Goal: Information Seeking & Learning: Learn about a topic

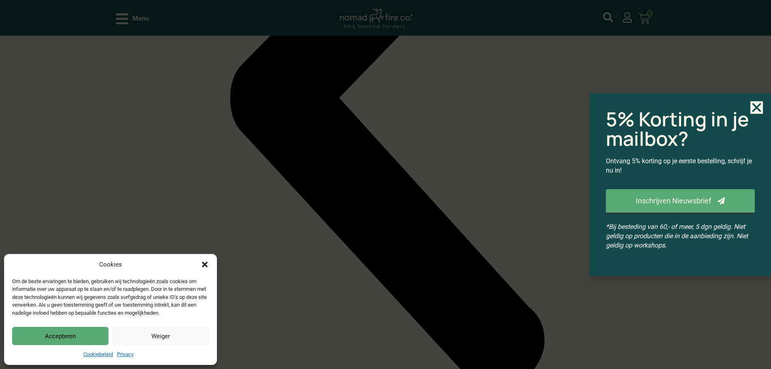
scroll to position [850, 0]
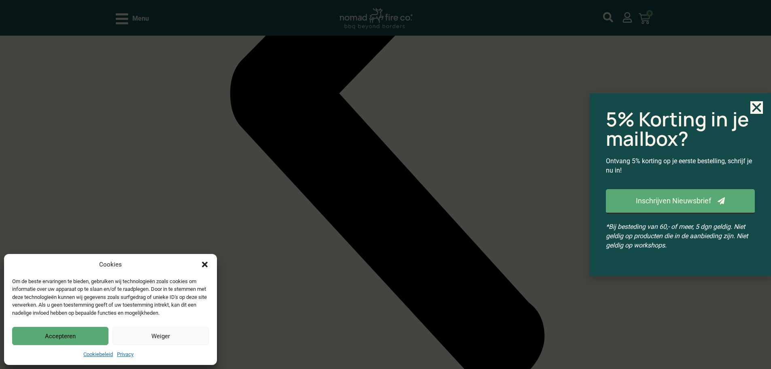
click at [58, 338] on button "Accepteren" at bounding box center [60, 336] width 96 height 18
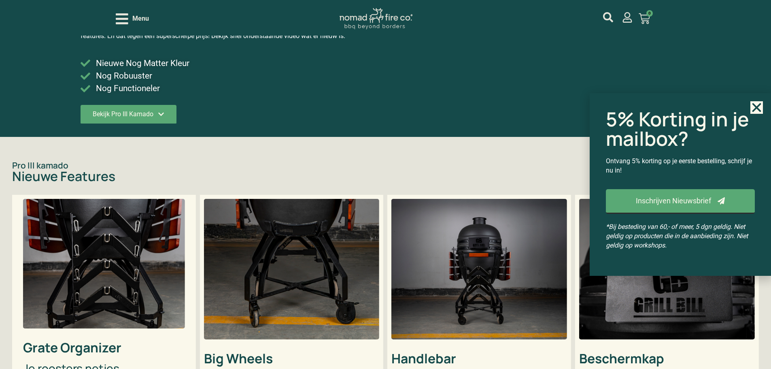
scroll to position [121, 0]
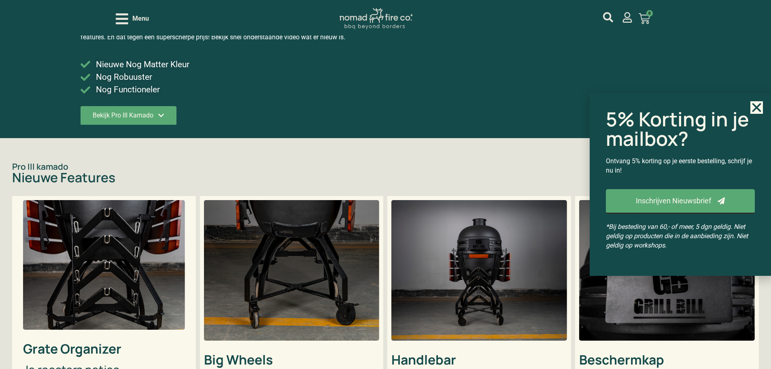
click at [756, 112] on icon "Close" at bounding box center [757, 107] width 13 height 13
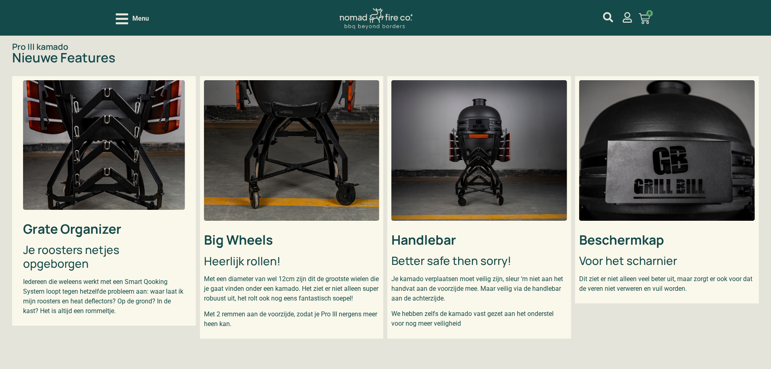
scroll to position [243, 0]
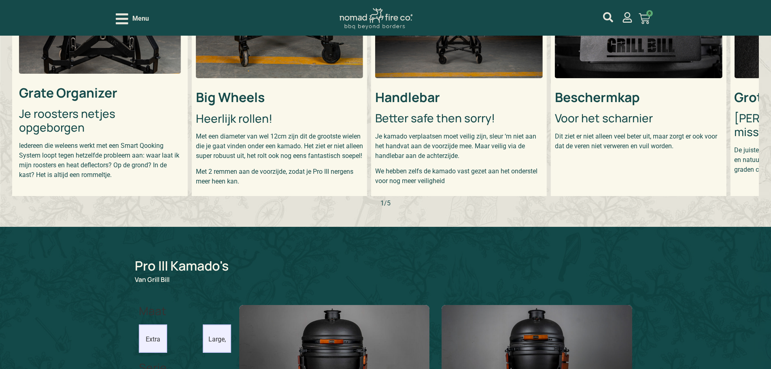
scroll to position [364, 0]
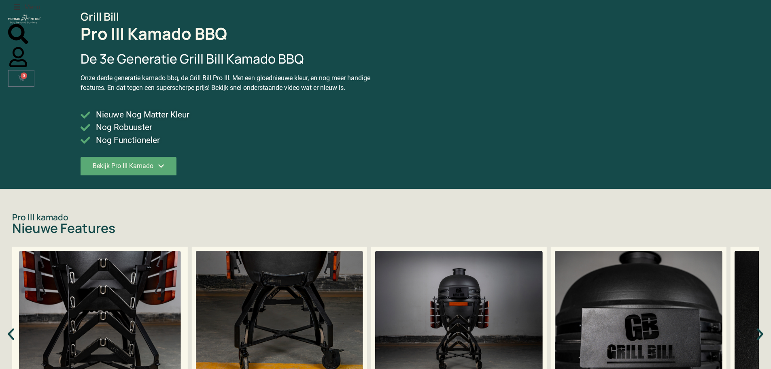
scroll to position [202, 0]
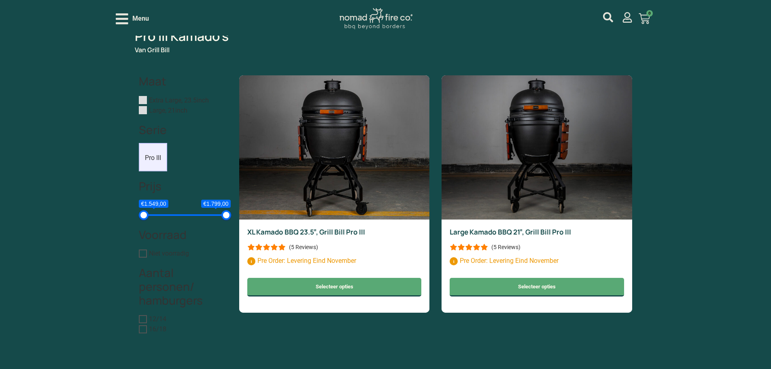
scroll to position [607, 0]
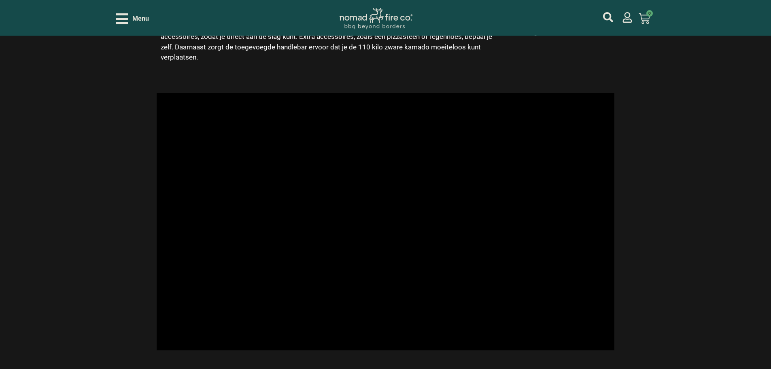
scroll to position [1227, 0]
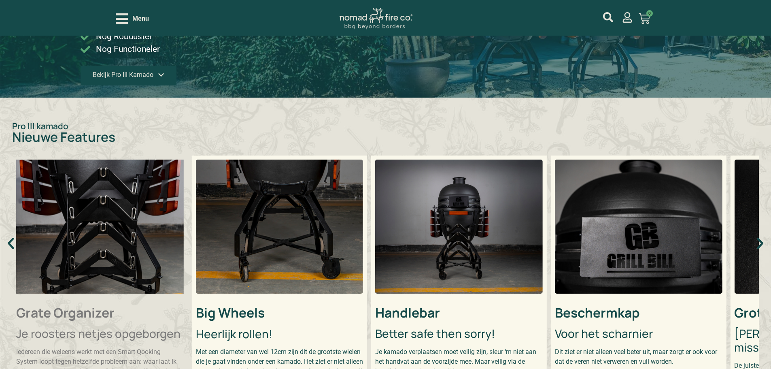
click at [161, 79] on link "Bekijk Pro III Kamado" at bounding box center [129, 76] width 96 height 20
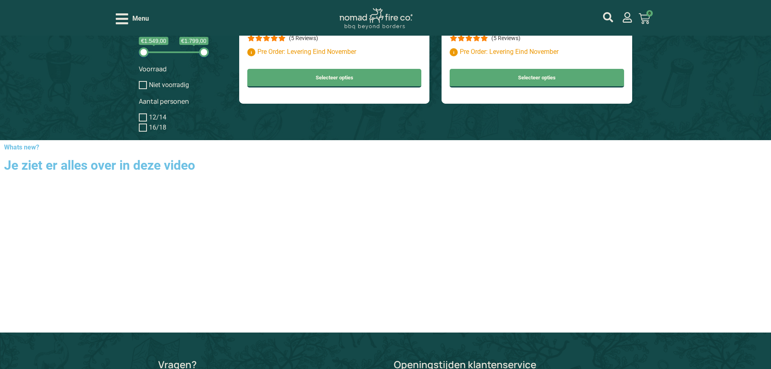
scroll to position [856, 0]
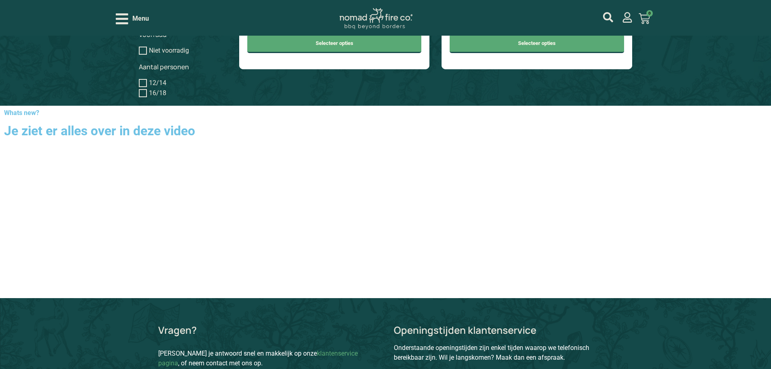
scroll to position [931, 0]
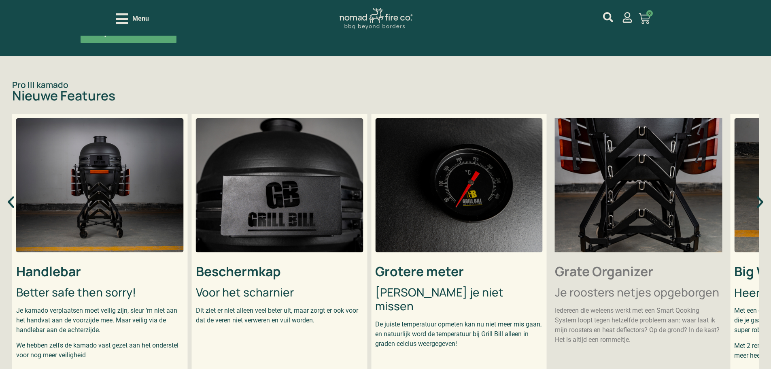
scroll to position [202, 0]
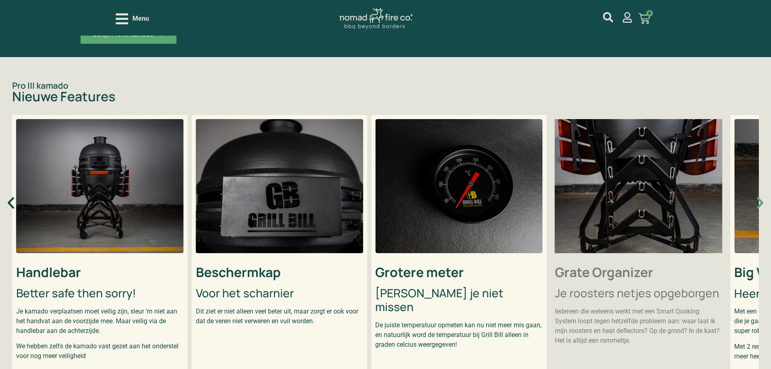
click at [760, 203] on icon "Volgende slide" at bounding box center [760, 203] width 6 height 12
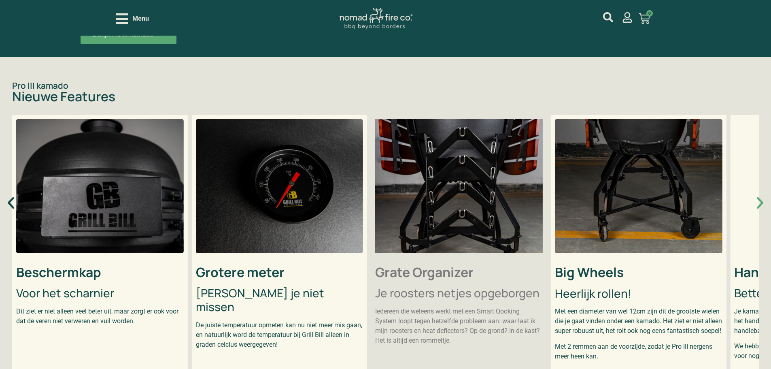
click at [763, 209] on icon "Volgende slide" at bounding box center [760, 202] width 15 height 15
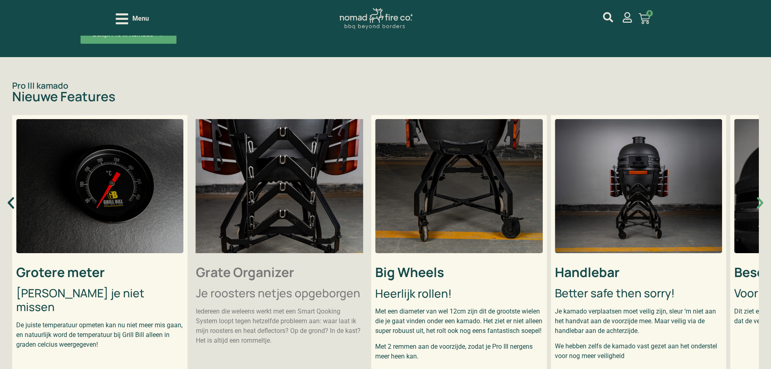
click at [763, 209] on icon "Volgende slide" at bounding box center [760, 202] width 15 height 15
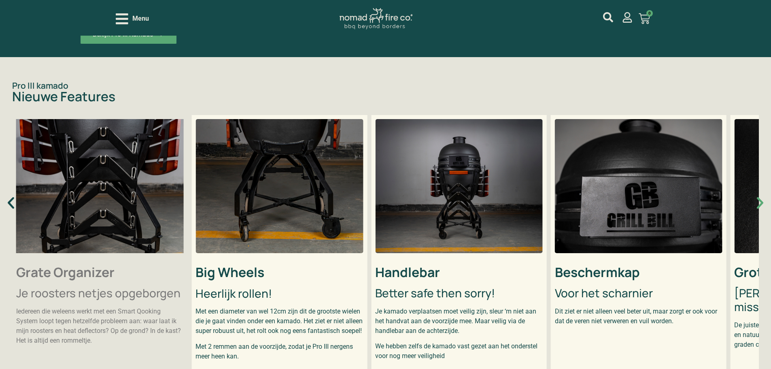
click at [763, 209] on icon "Volgende slide" at bounding box center [760, 202] width 15 height 15
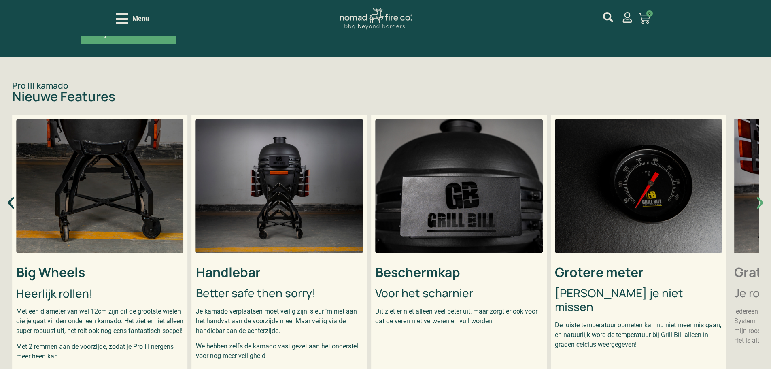
click at [763, 209] on icon "Volgende slide" at bounding box center [760, 202] width 15 height 15
